Goal: Transaction & Acquisition: Purchase product/service

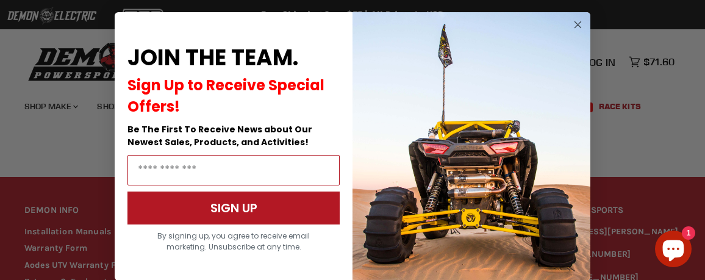
scroll to position [1156, 0]
